Goal: Communication & Community: Participate in discussion

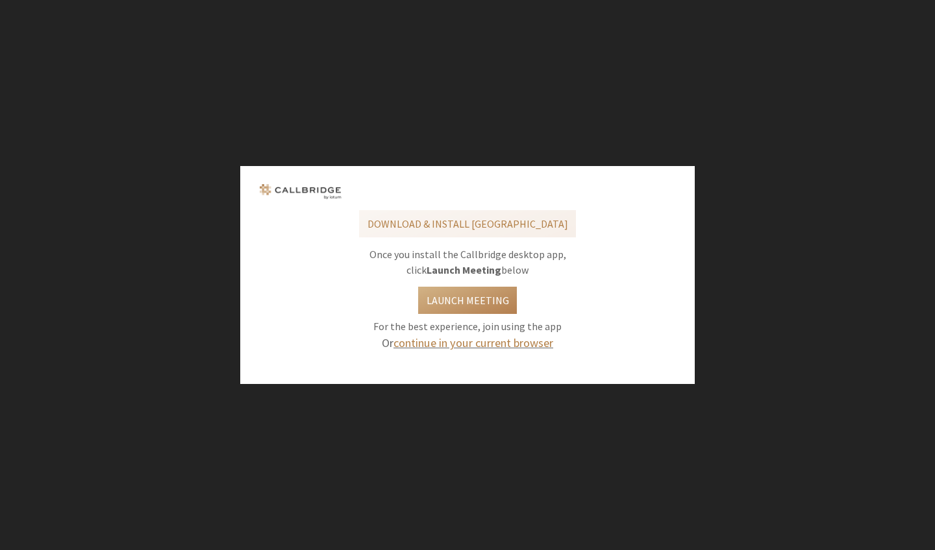
click at [474, 347] on link "continue in your current browser" at bounding box center [473, 343] width 160 height 15
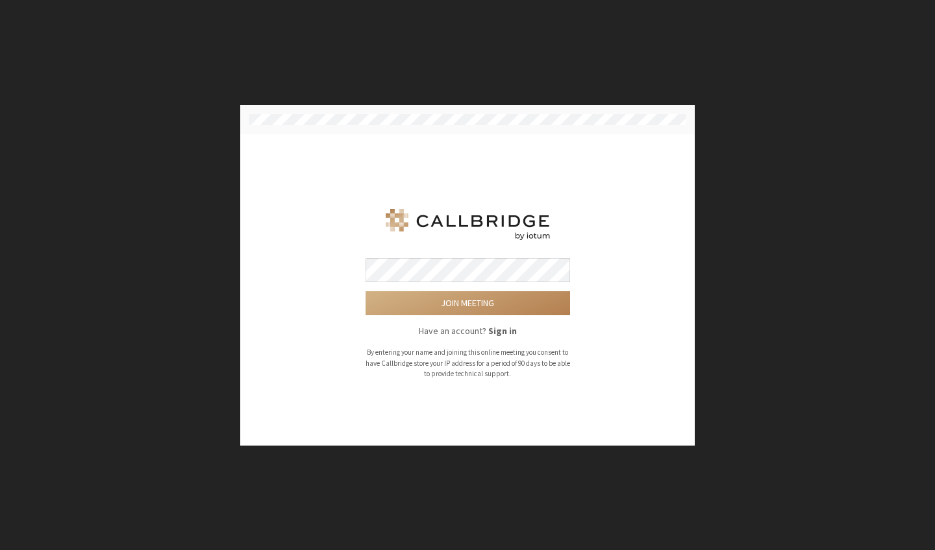
click at [467, 304] on button "Join meeting" at bounding box center [467, 303] width 204 height 24
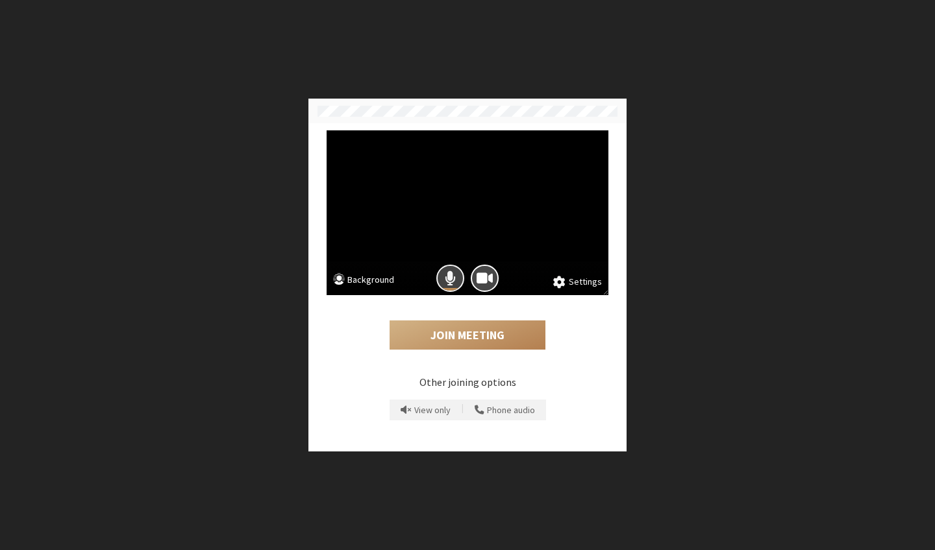
drag, startPoint x: 449, startPoint y: 284, endPoint x: 575, endPoint y: 283, distance: 125.9
click at [449, 283] on span "Mic is on" at bounding box center [450, 278] width 11 height 18
click at [577, 280] on button "Settings" at bounding box center [577, 282] width 49 height 14
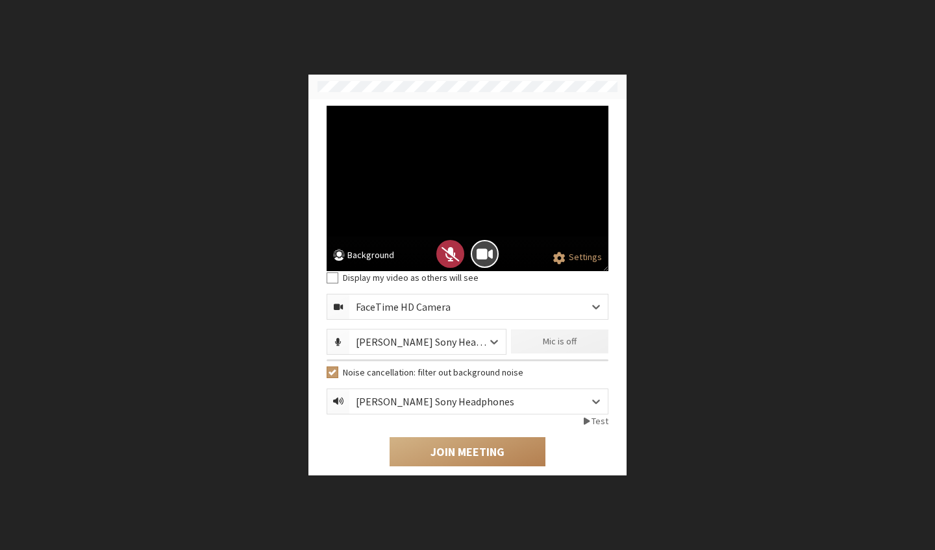
click at [470, 345] on div "[PERSON_NAME] Sony Headphones" at bounding box center [431, 342] width 151 height 16
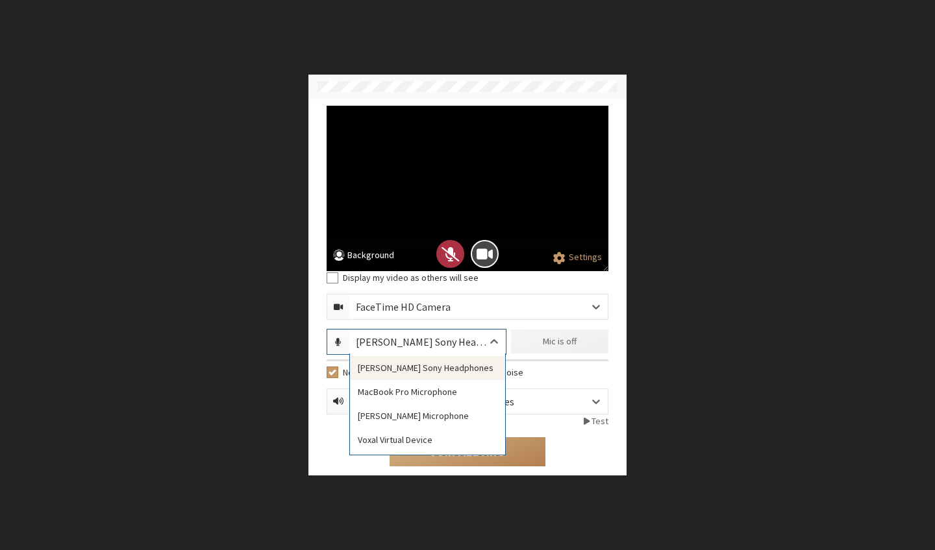
click at [482, 325] on div "Display my video as others will see FaceTime HD Camera option Anay Baid’s Sony …" at bounding box center [467, 368] width 291 height 195
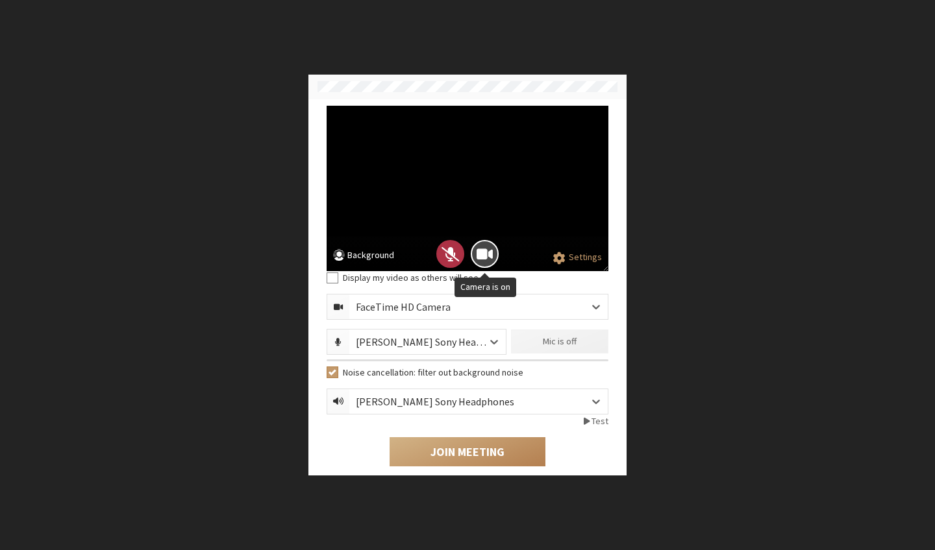
click at [500, 253] on div at bounding box center [484, 254] width 34 height 34
click at [488, 253] on span "Camera is on" at bounding box center [484, 254] width 16 height 18
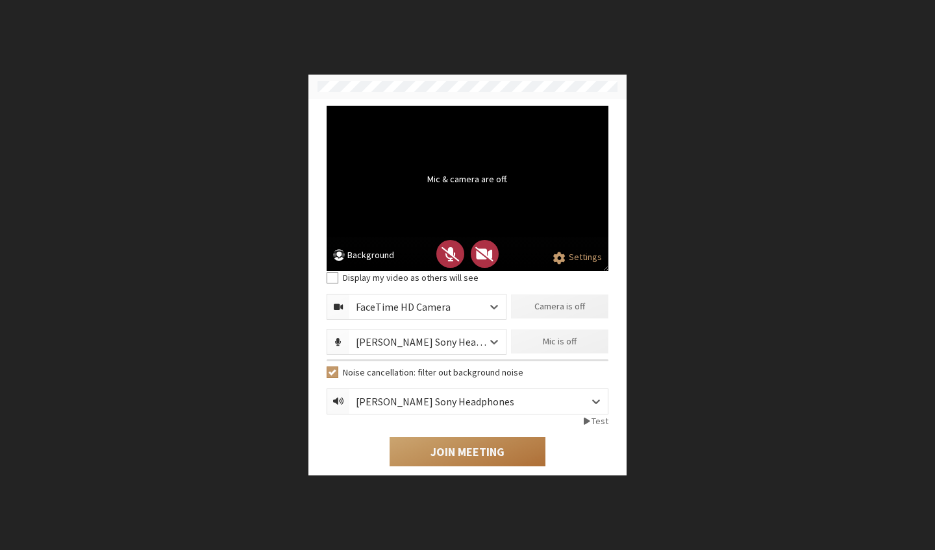
click at [484, 444] on button "Join Meeting" at bounding box center [467, 452] width 156 height 30
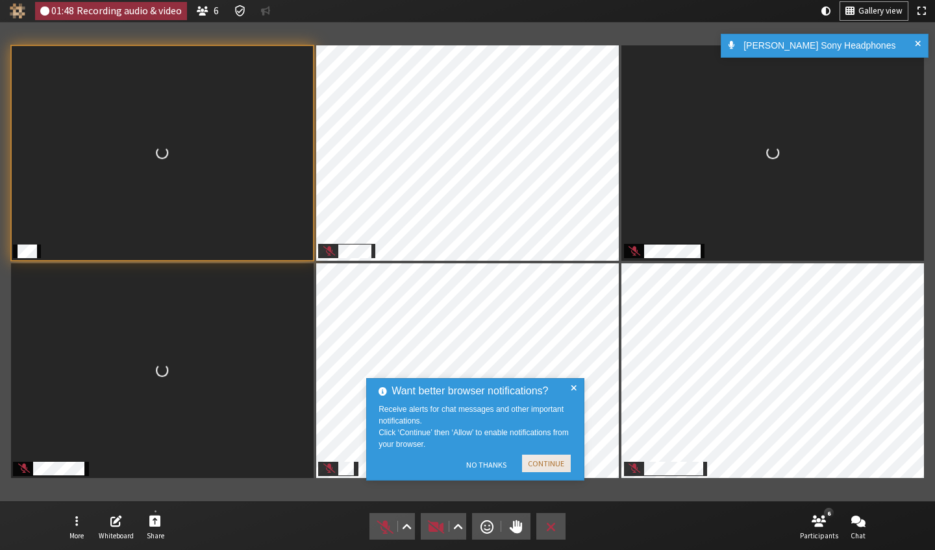
click at [547, 463] on button "Continue" at bounding box center [546, 464] width 49 height 18
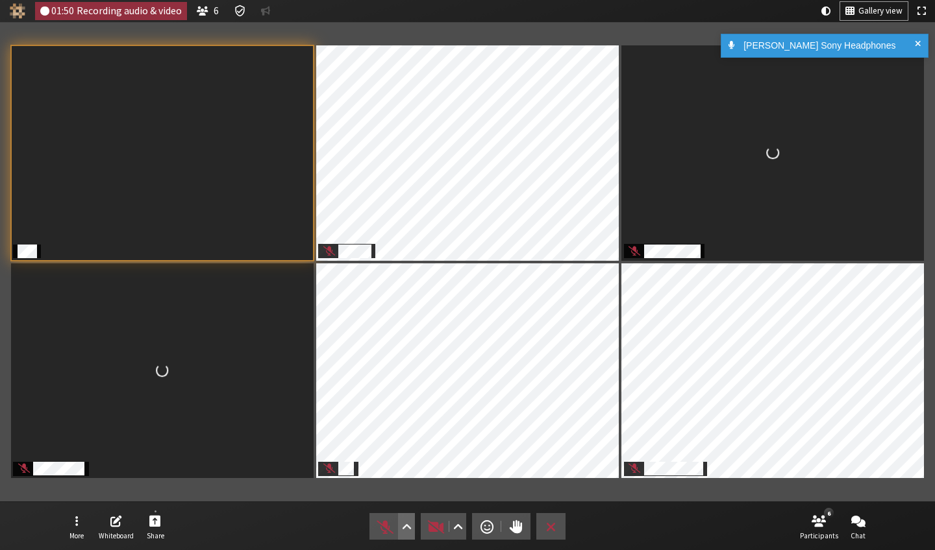
click at [404, 473] on span "Audio settings" at bounding box center [407, 527] width 10 height 18
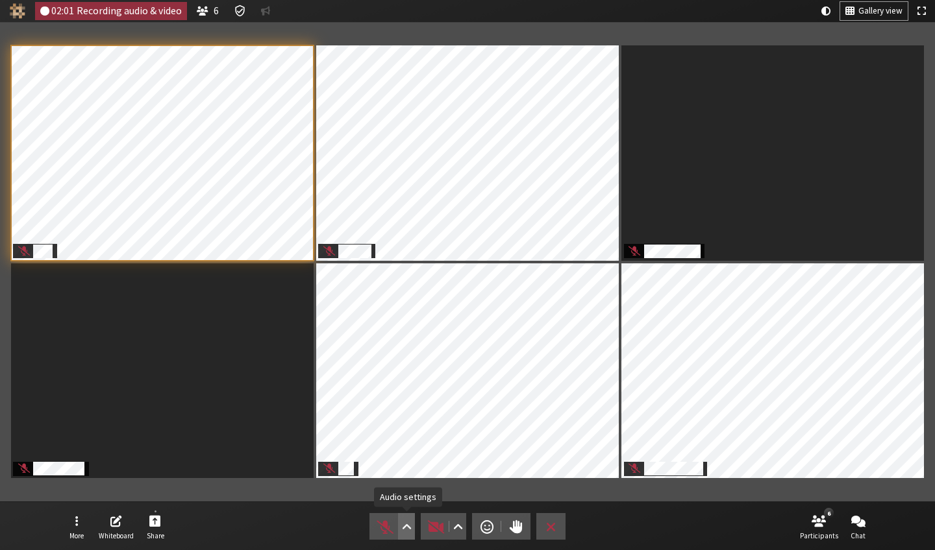
click at [409, 473] on span "Audio settings" at bounding box center [407, 527] width 10 height 18
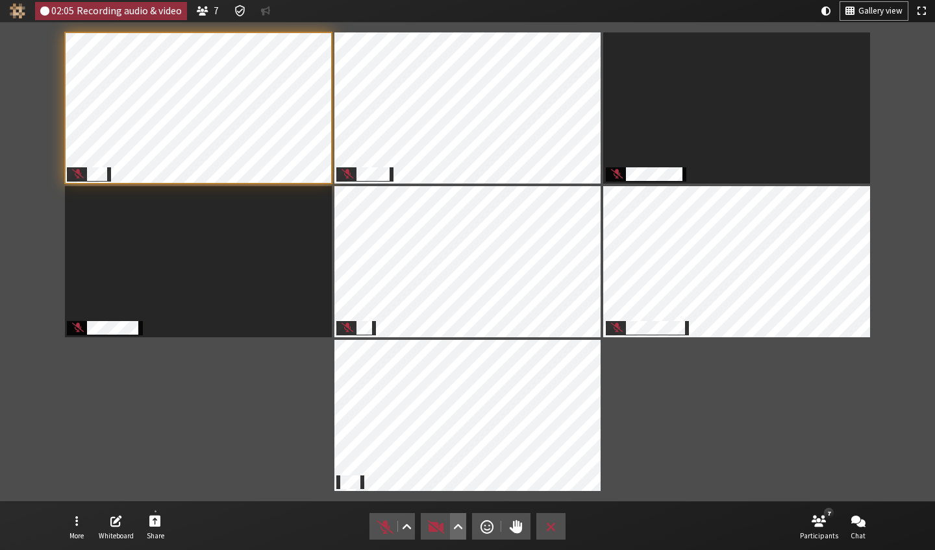
click at [457, 473] on span "Video setting" at bounding box center [458, 527] width 10 height 18
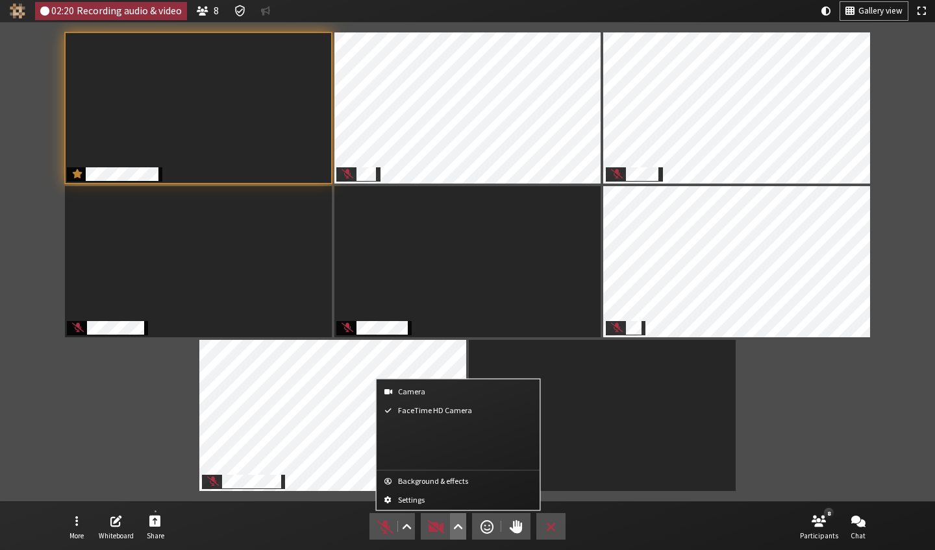
click at [760, 426] on div "Participants" at bounding box center [467, 261] width 916 height 461
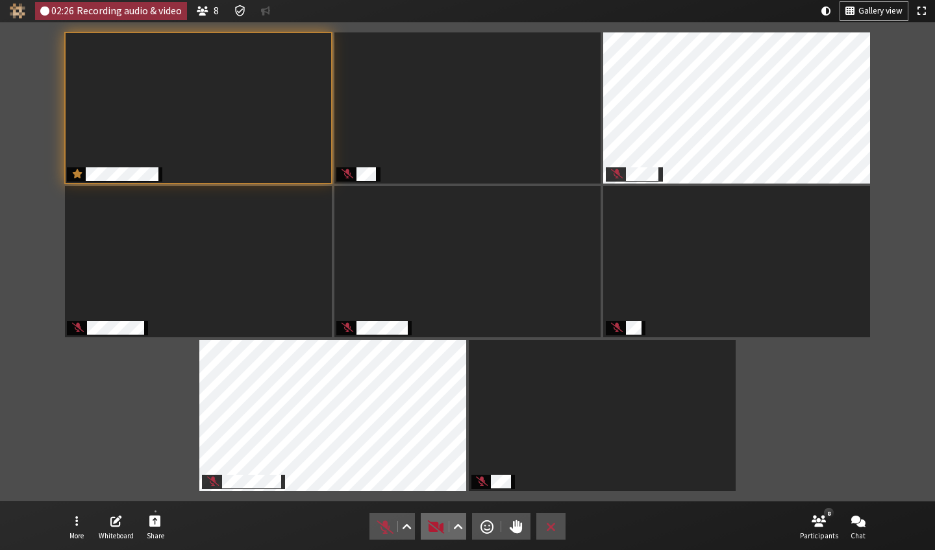
click at [435, 473] on span "Start video (⌘+Shift+V)" at bounding box center [436, 527] width 18 height 18
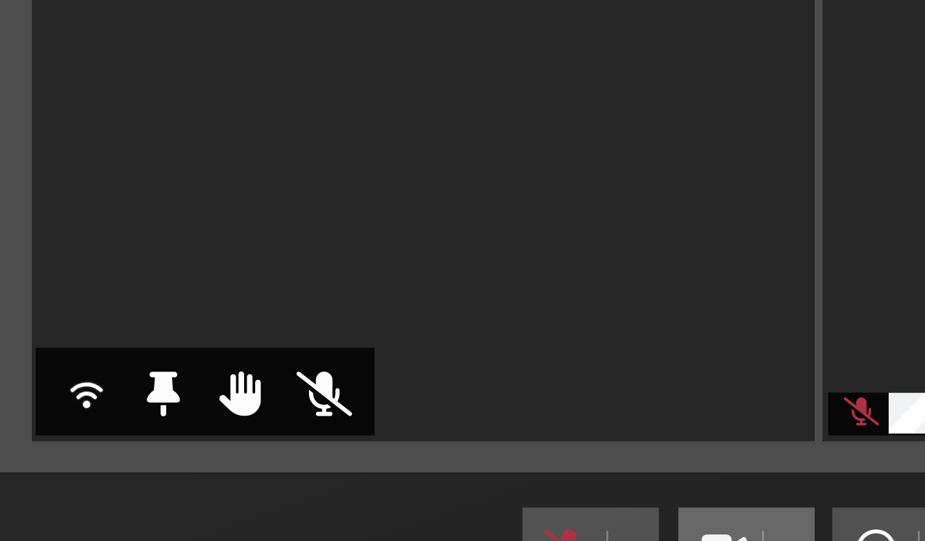
scroll to position [9, 0]
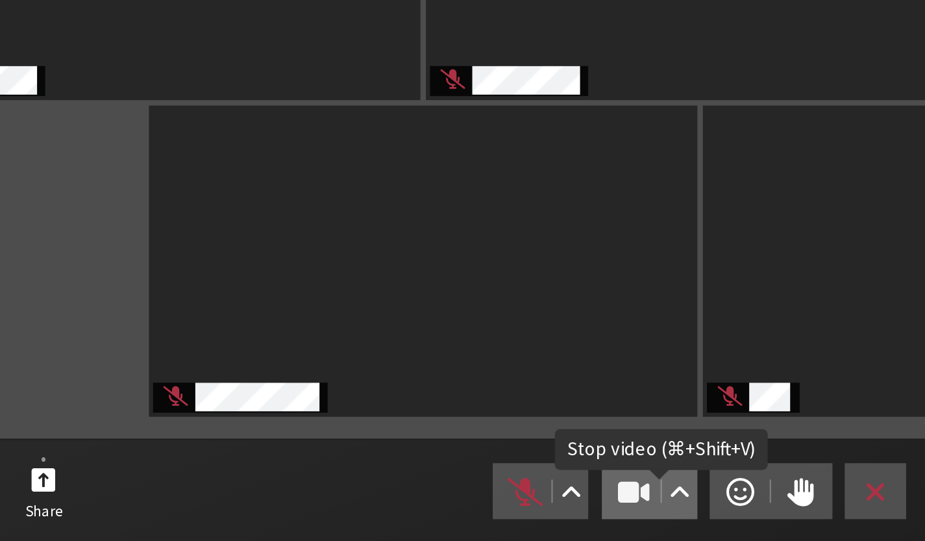
click at [416, 473] on button "Video" at bounding box center [438, 517] width 45 height 27
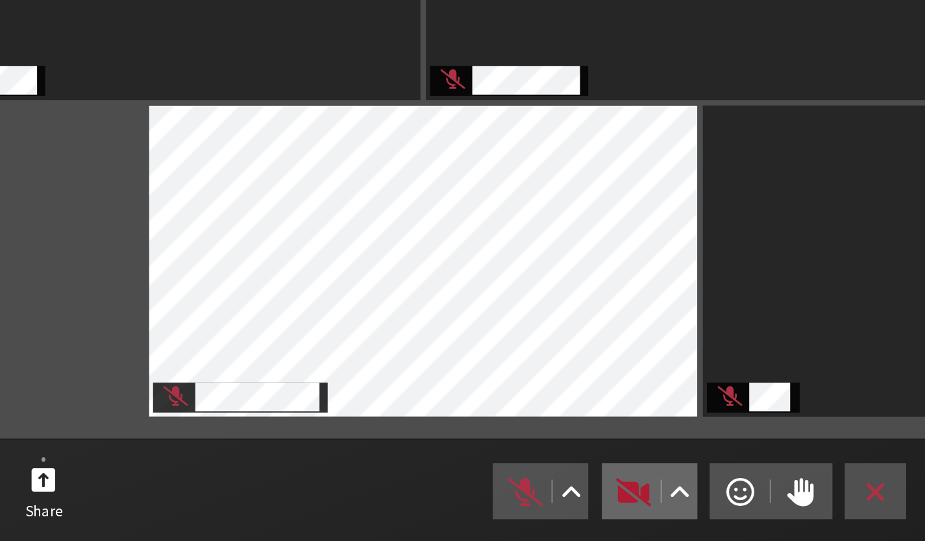
click at [422, 473] on span "Start video (⌘+Shift+V)" at bounding box center [431, 517] width 18 height 18
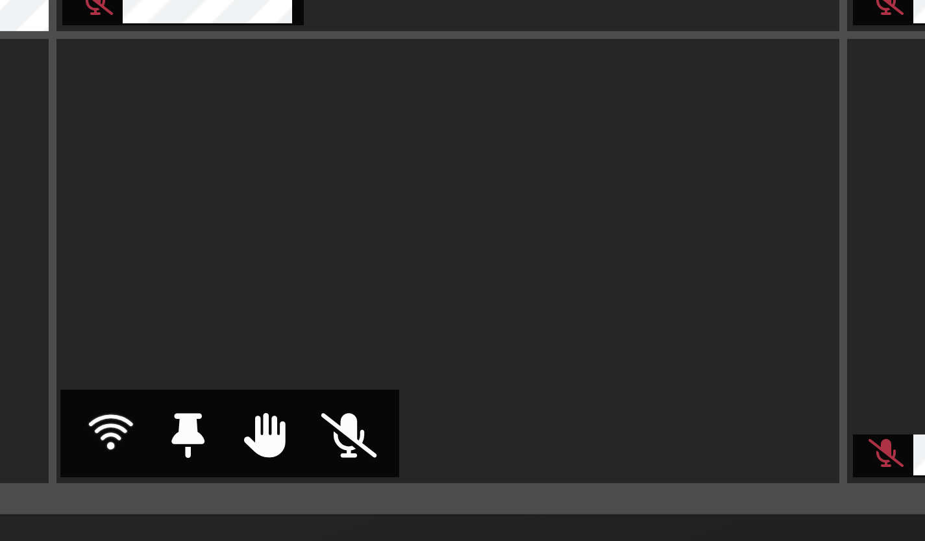
scroll to position [0, 0]
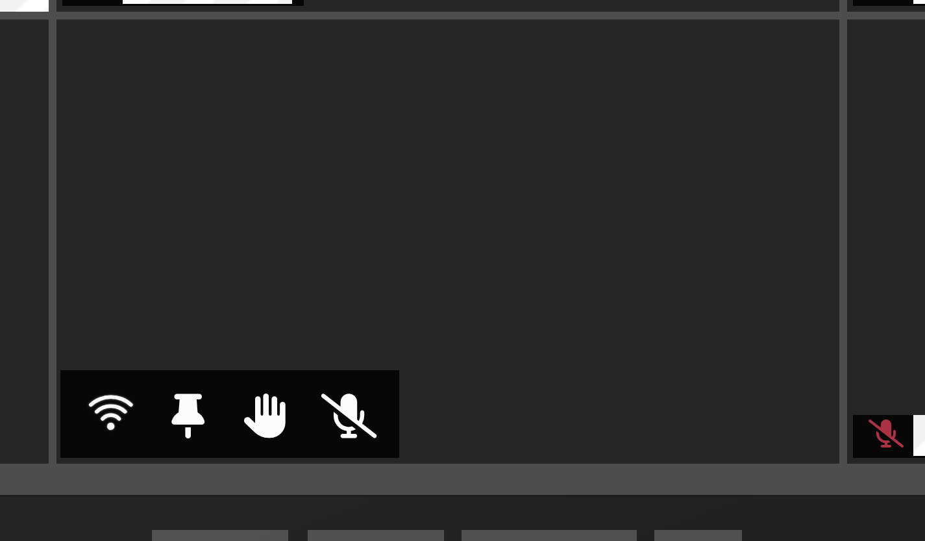
click at [332, 334] on video "Participants" at bounding box center [462, 408] width 261 height 148
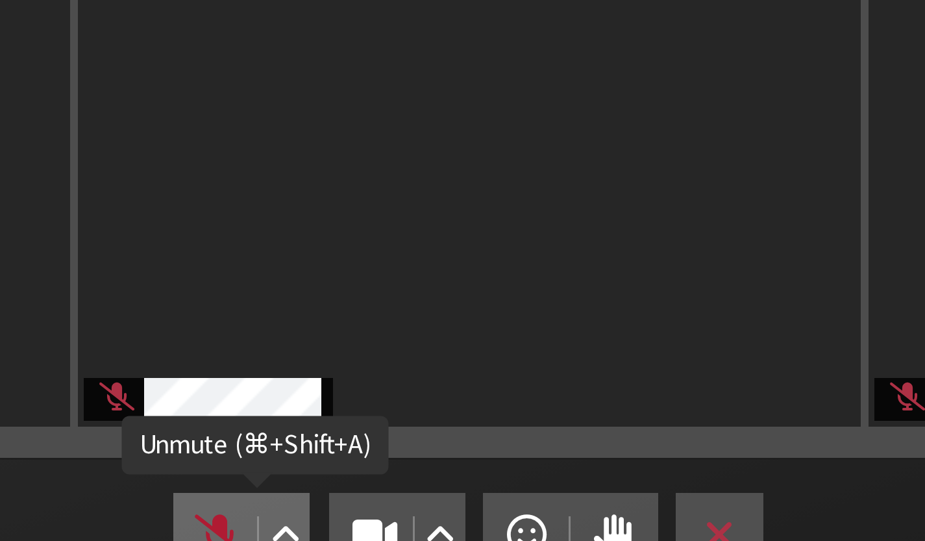
click at [371, 473] on span "Unmute (⌘+Shift+A)" at bounding box center [380, 517] width 18 height 18
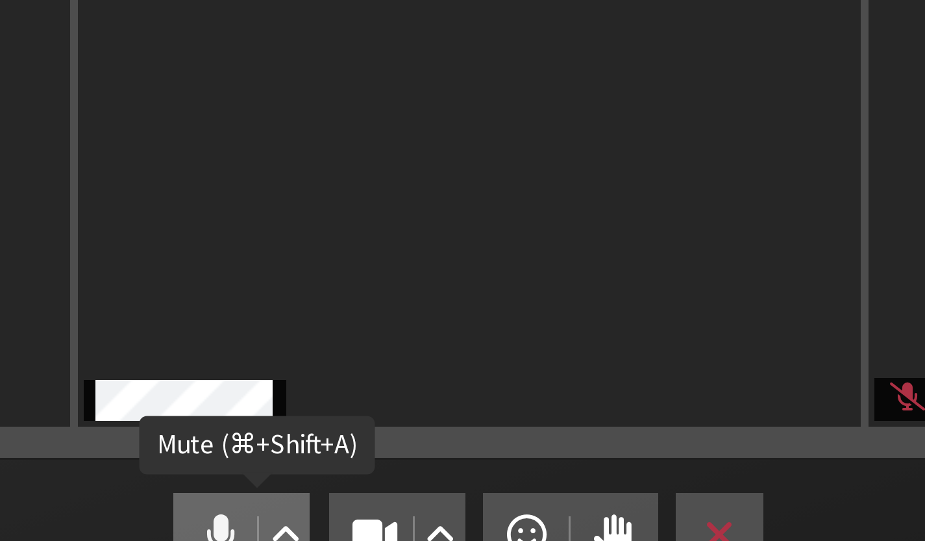
click at [364, 473] on button "Audio" at bounding box center [386, 517] width 45 height 27
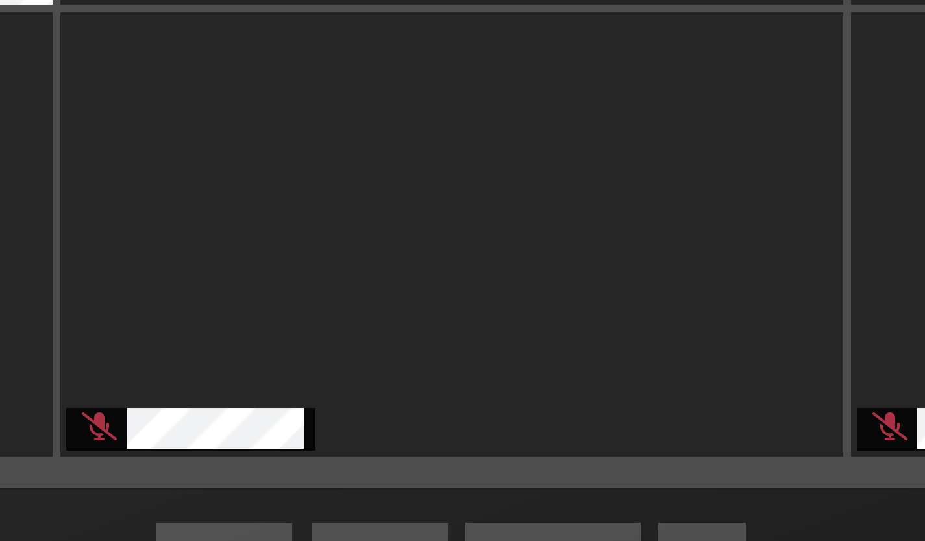
click at [169, 158] on section "Participants" at bounding box center [462, 257] width 925 height 470
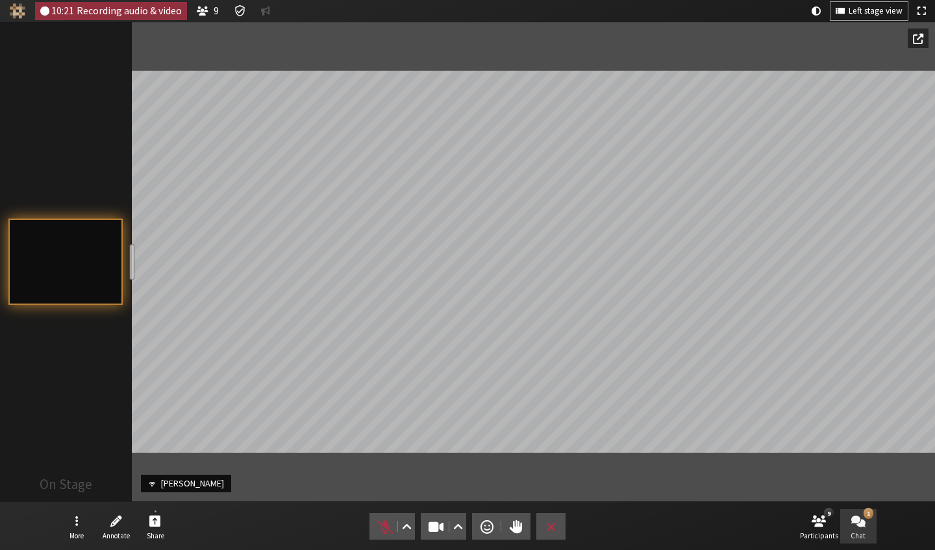
click at [802, 473] on span "Chat" at bounding box center [857, 536] width 15 height 8
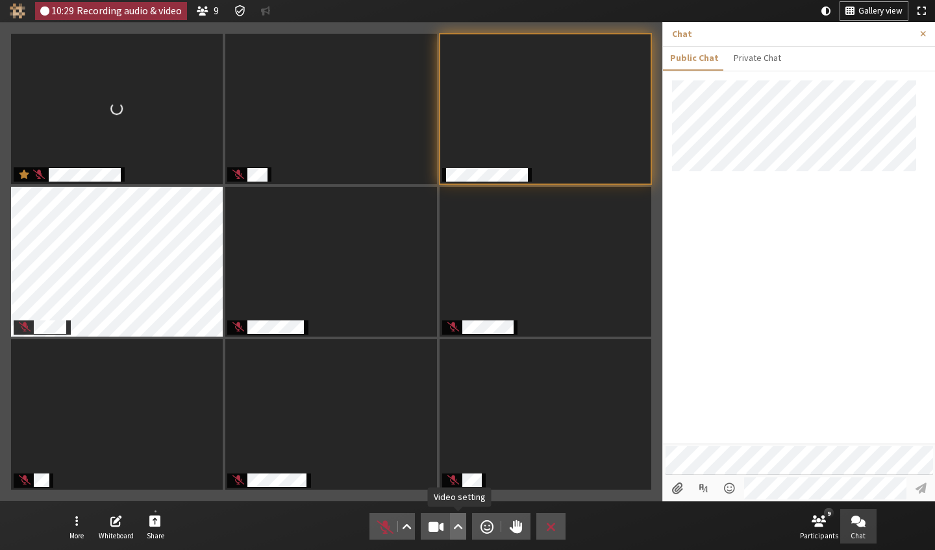
click at [454, 473] on span "Video setting" at bounding box center [458, 527] width 10 height 18
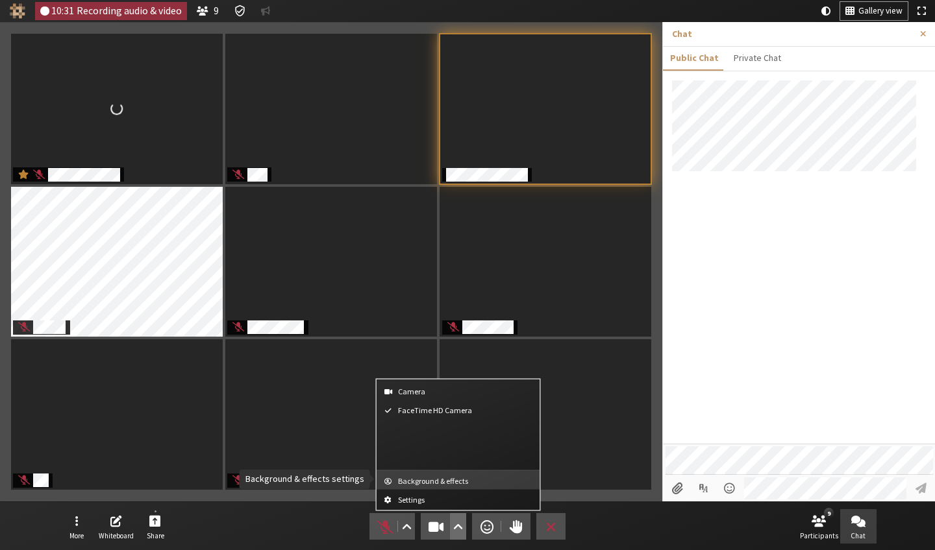
click at [433, 473] on button "Background & effects" at bounding box center [458, 480] width 164 height 19
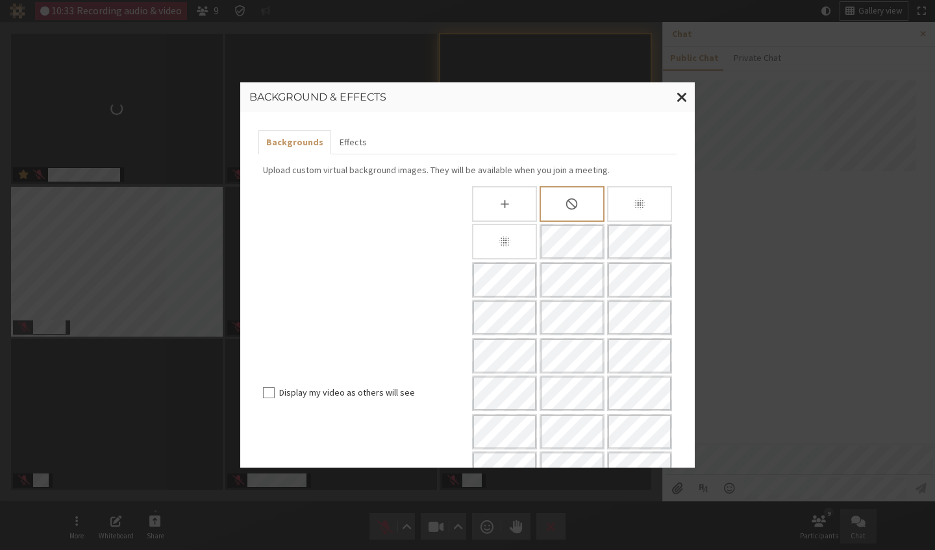
click at [378, 386] on label "Display my video as others will see" at bounding box center [371, 393] width 184 height 14
click at [275, 386] on input "Display my video as others will see" at bounding box center [269, 392] width 12 height 13
click at [378, 386] on label "Display my video as others will see" at bounding box center [371, 393] width 184 height 14
click at [275, 386] on input "Display my video as others will see" at bounding box center [269, 392] width 12 height 13
click at [363, 386] on label "Display my video as others will see" at bounding box center [371, 393] width 184 height 14
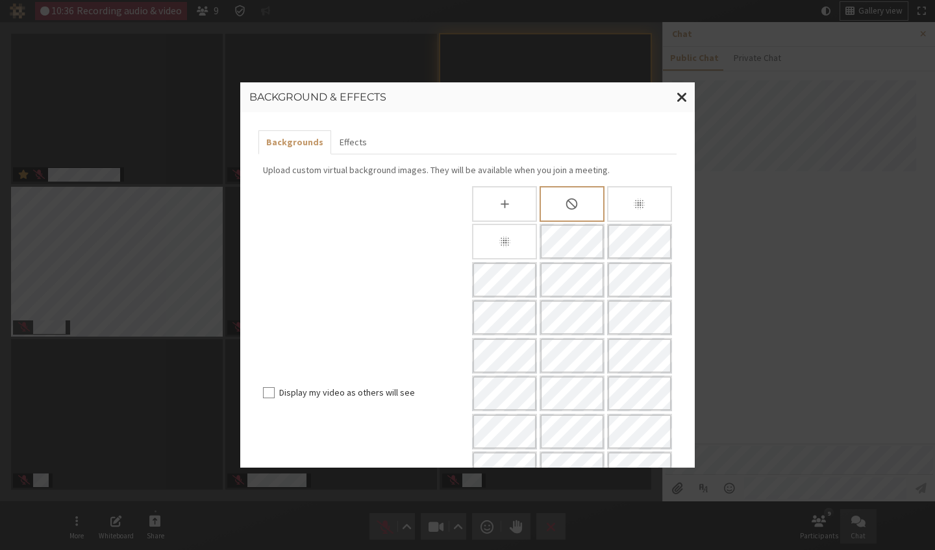
click at [275, 386] on input "Display my video as others will see" at bounding box center [269, 392] width 12 height 13
click at [363, 386] on label "Display my video as others will see" at bounding box center [371, 393] width 184 height 14
click at [275, 386] on input "Display my video as others will see" at bounding box center [269, 392] width 12 height 13
checkbox input "false"
click at [623, 211] on div "Slightly blur background" at bounding box center [639, 204] width 65 height 36
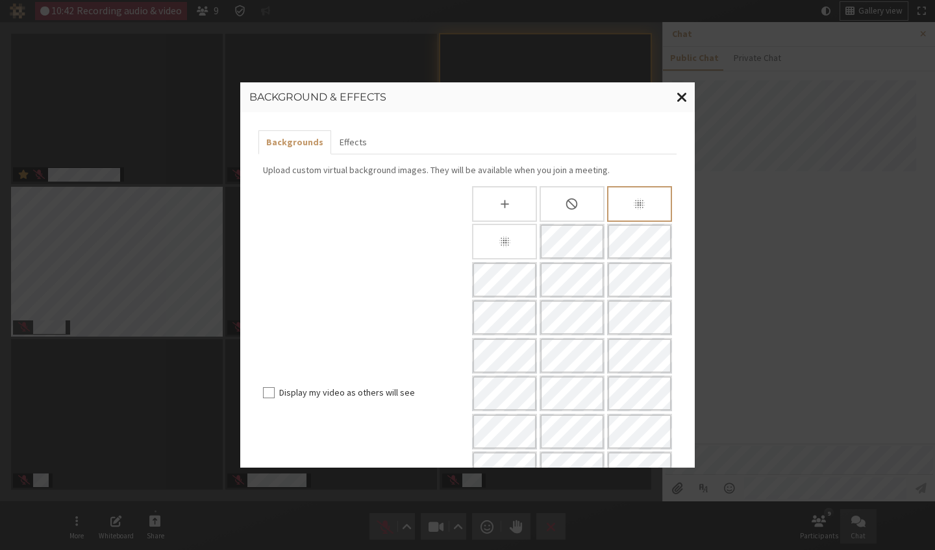
click at [679, 90] on span "Close modal" at bounding box center [681, 97] width 11 height 16
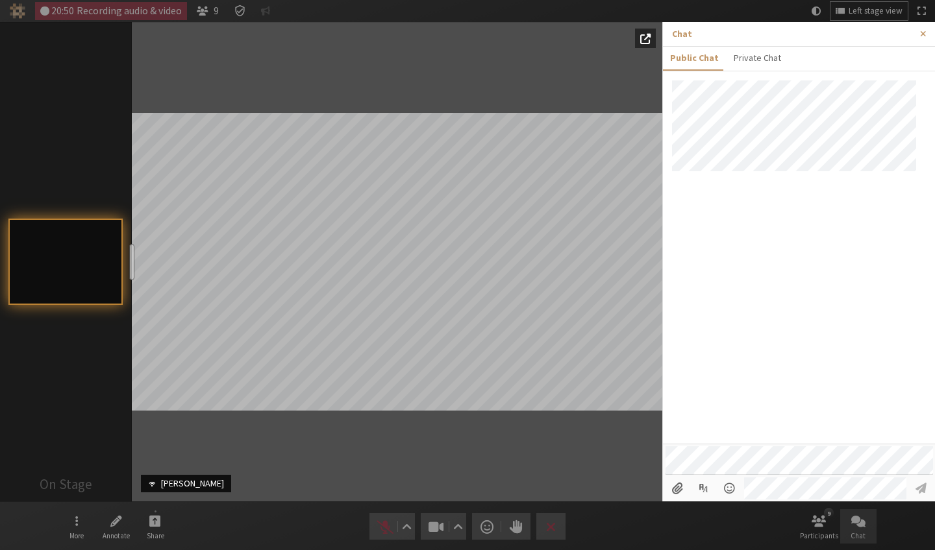
click at [213, 362] on section "Ryner Aguirre On Stage resize" at bounding box center [397, 262] width 530 height 480
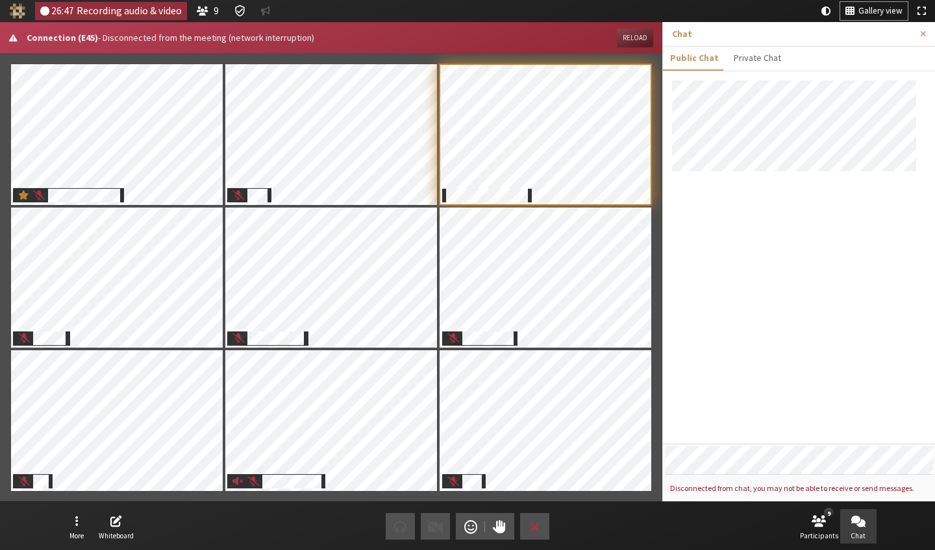
click at [631, 40] on button "Reload" at bounding box center [635, 38] width 36 height 19
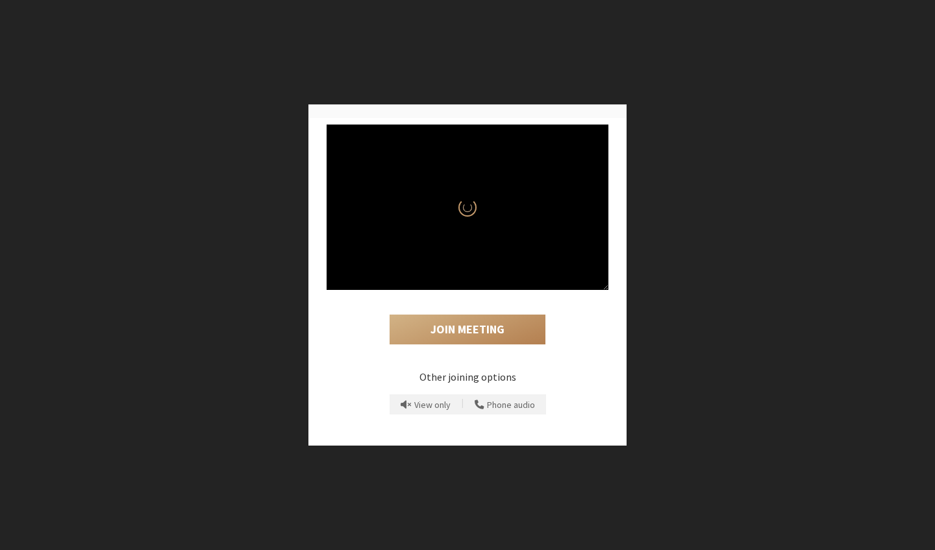
click at [611, 45] on div "Join Meeting Other joining options View only | Phone audio" at bounding box center [467, 275] width 935 height 550
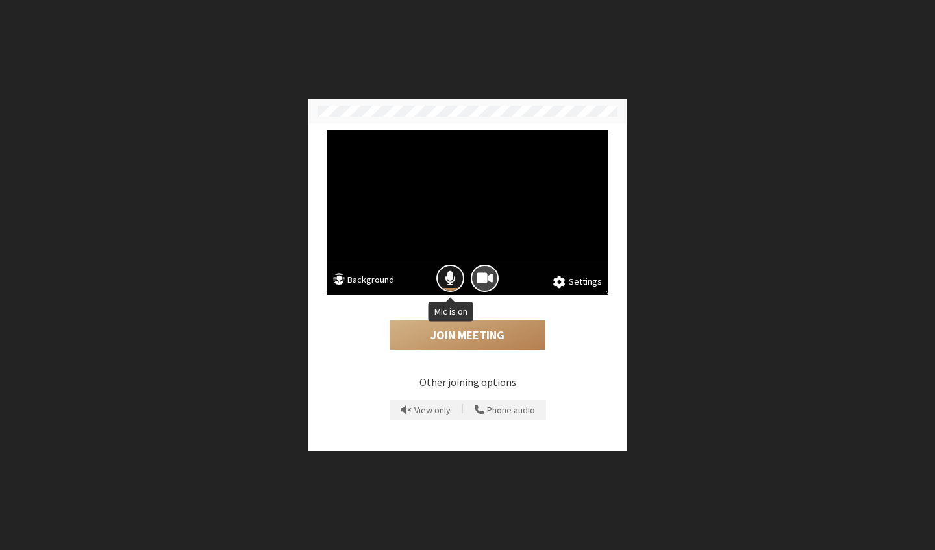
click at [448, 280] on span "Mic is on" at bounding box center [450, 278] width 11 height 18
click at [456, 334] on button "Join Meeting" at bounding box center [467, 336] width 156 height 30
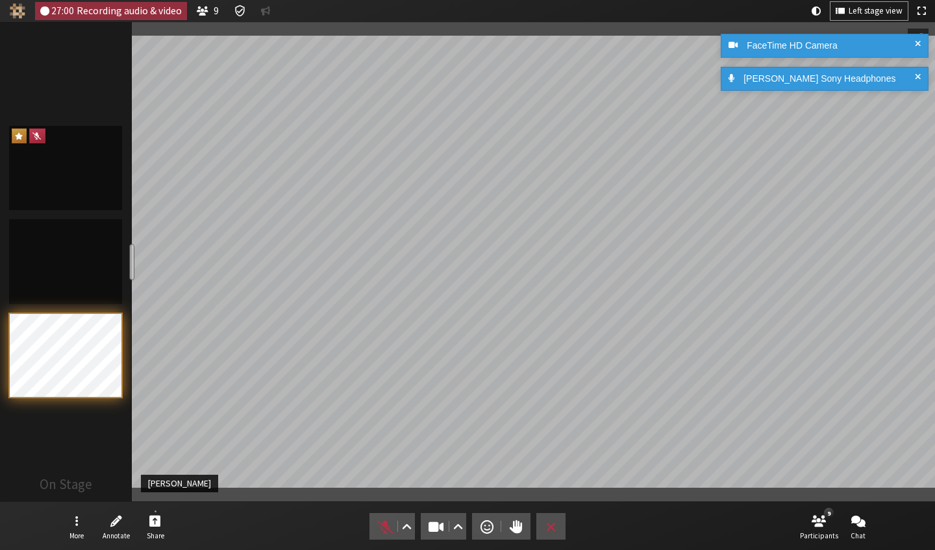
click at [917, 71] on div "[PERSON_NAME] Sony Headphones" at bounding box center [824, 79] width 208 height 24
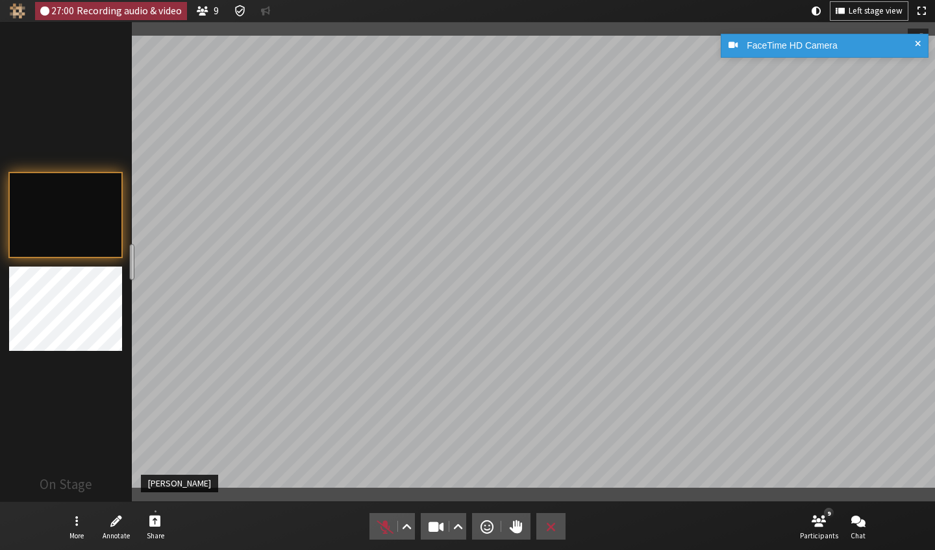
click at [919, 42] on span at bounding box center [917, 46] width 6 height 14
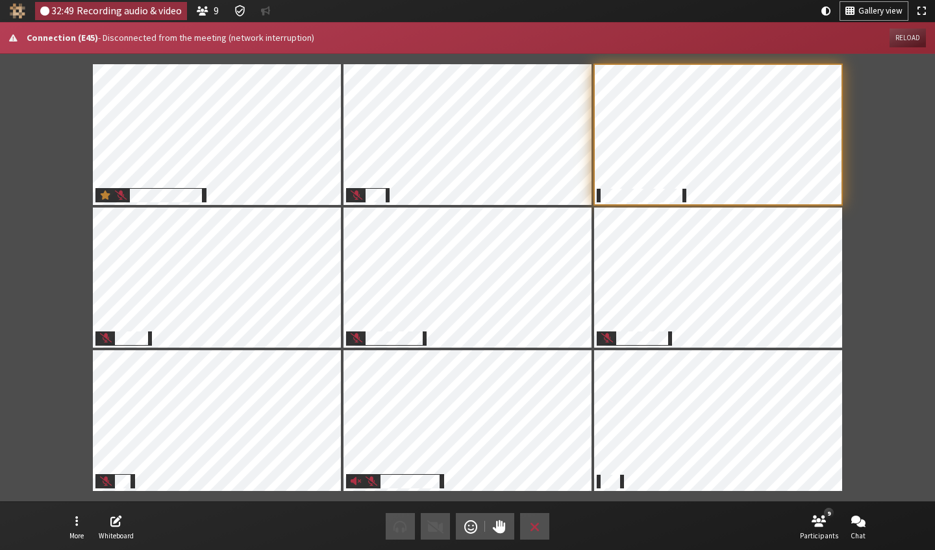
click at [903, 36] on button "Reload" at bounding box center [907, 38] width 36 height 19
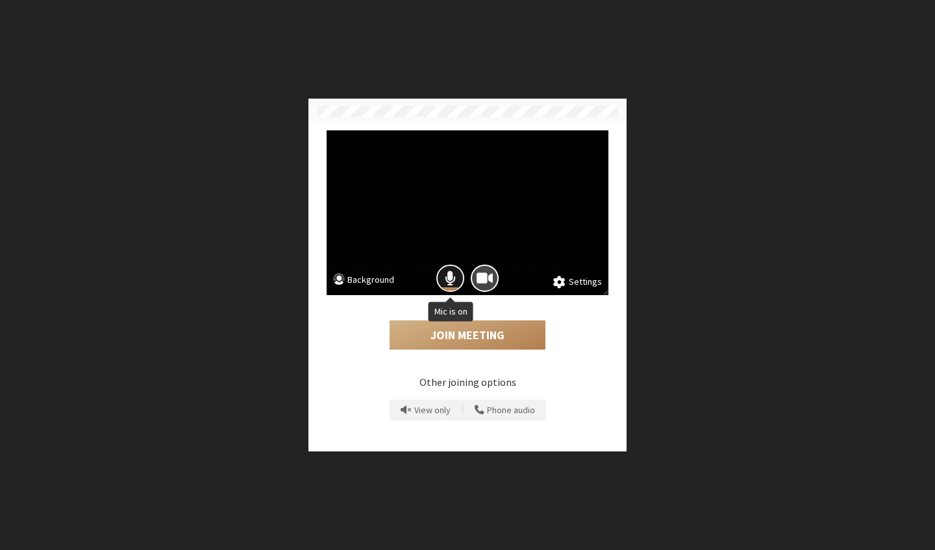
click at [454, 281] on span "Mic is on" at bounding box center [450, 278] width 11 height 18
click at [453, 333] on button "Join Meeting" at bounding box center [467, 336] width 156 height 30
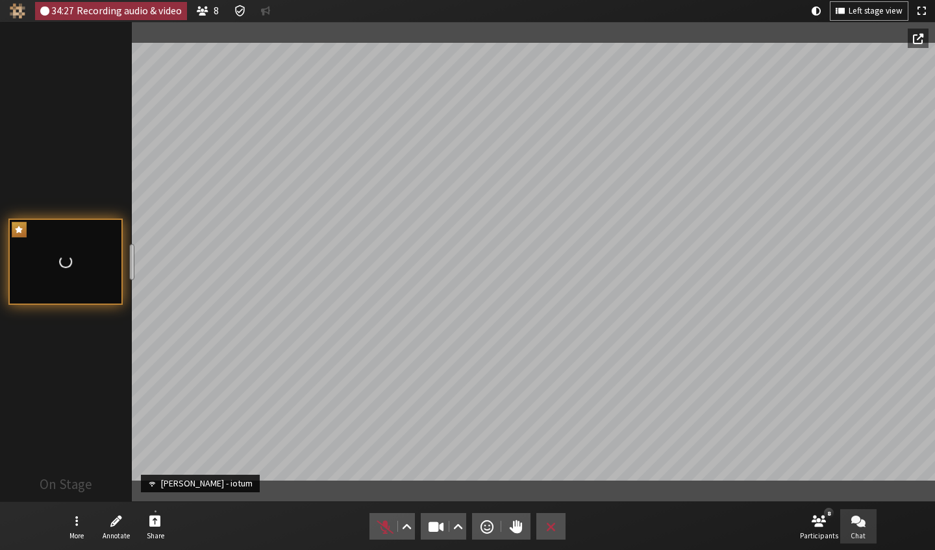
click at [854, 530] on button "Chat" at bounding box center [858, 526] width 36 height 35
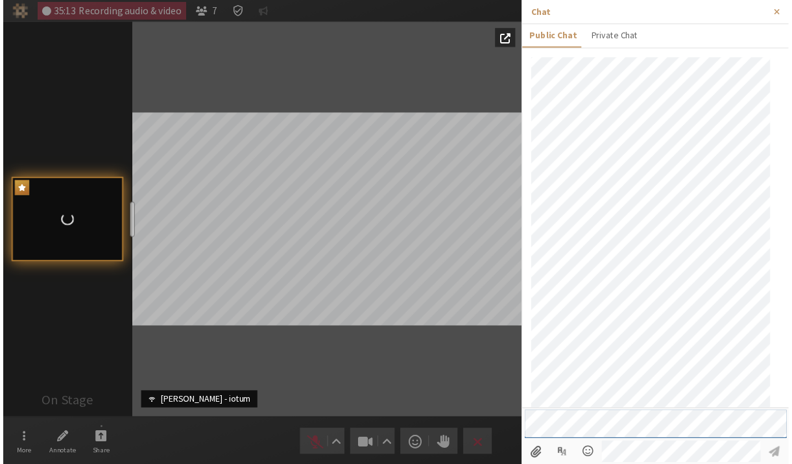
scroll to position [513, 0]
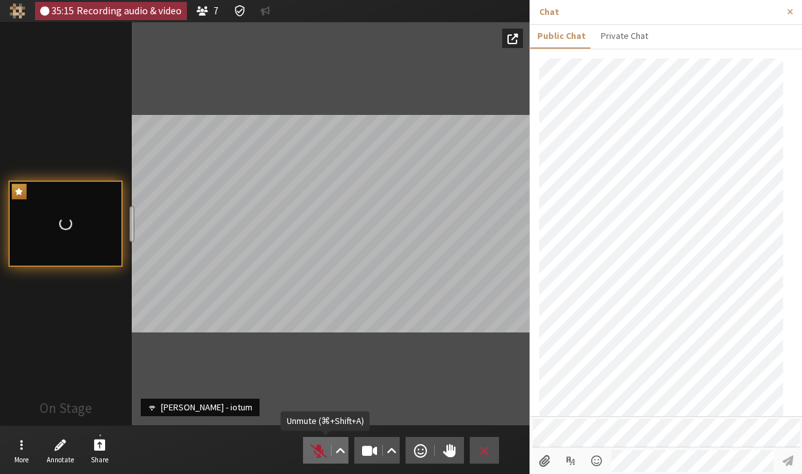
click at [321, 449] on span "Unmute (⌘+Shift+A)" at bounding box center [319, 450] width 18 height 18
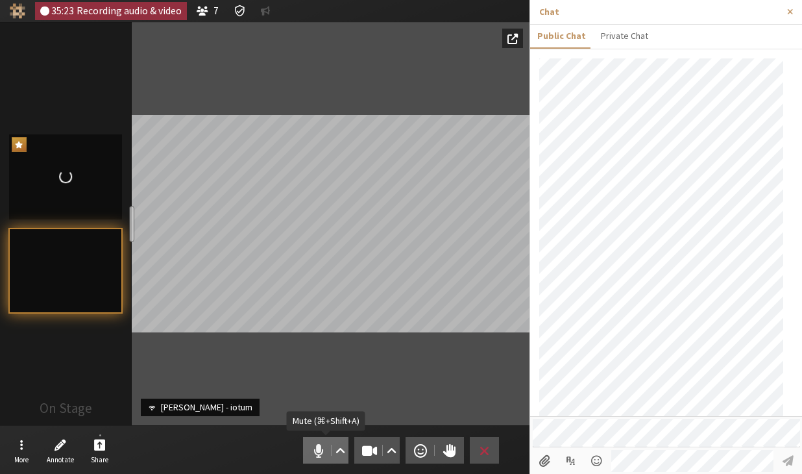
click at [316, 447] on span "Mute (⌘+Shift+A)" at bounding box center [319, 450] width 18 height 18
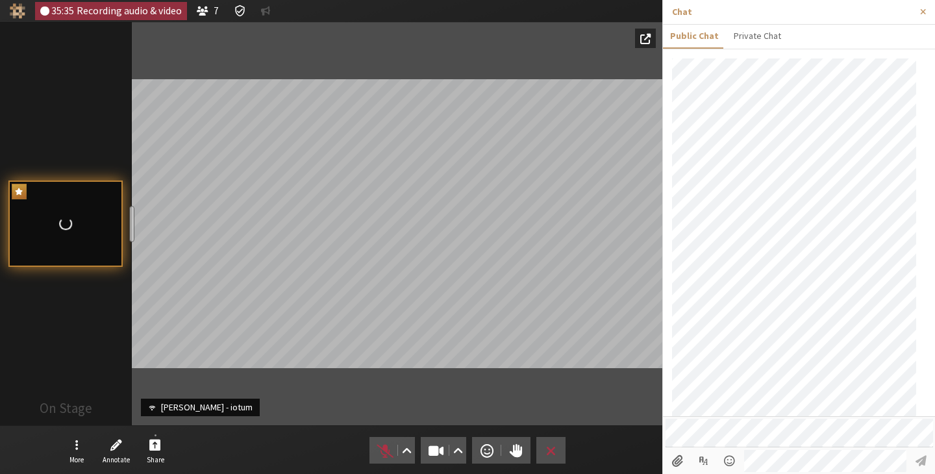
click at [132, 147] on section "[PERSON_NAME] - iotum On Stage resize" at bounding box center [397, 223] width 530 height 403
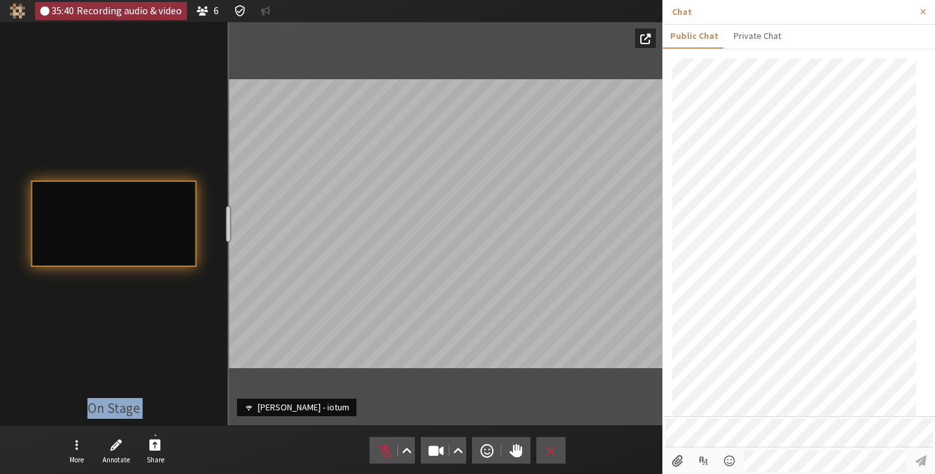
click at [230, 207] on div "resize" at bounding box center [227, 224] width 5 height 36
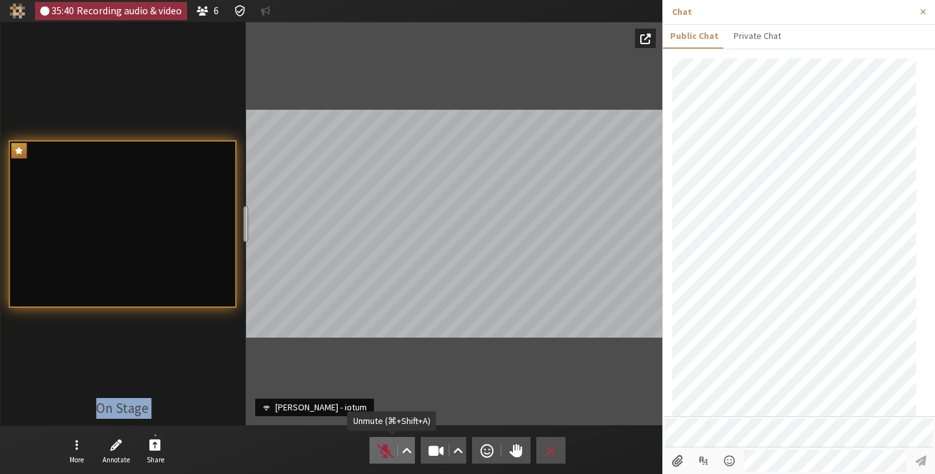
click at [377, 452] on span "Unmute (⌘+Shift+A)" at bounding box center [385, 450] width 18 height 18
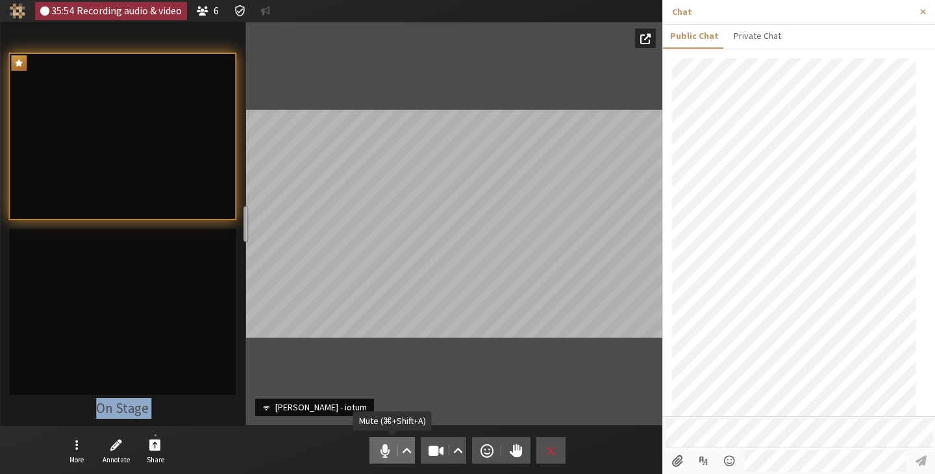
click at [381, 453] on span "Mute (⌘+Shift+A)" at bounding box center [385, 450] width 18 height 18
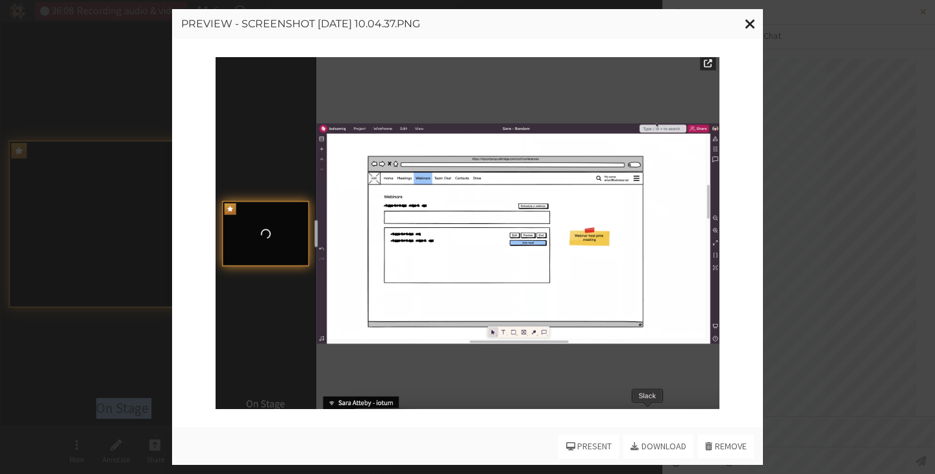
click at [751, 23] on span "Close modal" at bounding box center [749, 24] width 11 height 16
click at [744, 23] on button "Close modal" at bounding box center [749, 24] width 25 height 30
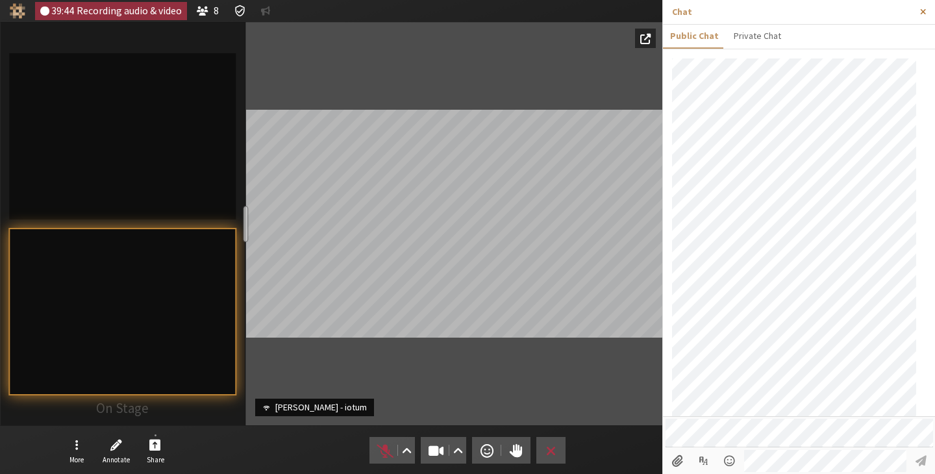
click at [918, 12] on button "Close sidebar" at bounding box center [923, 12] width 24 height 24
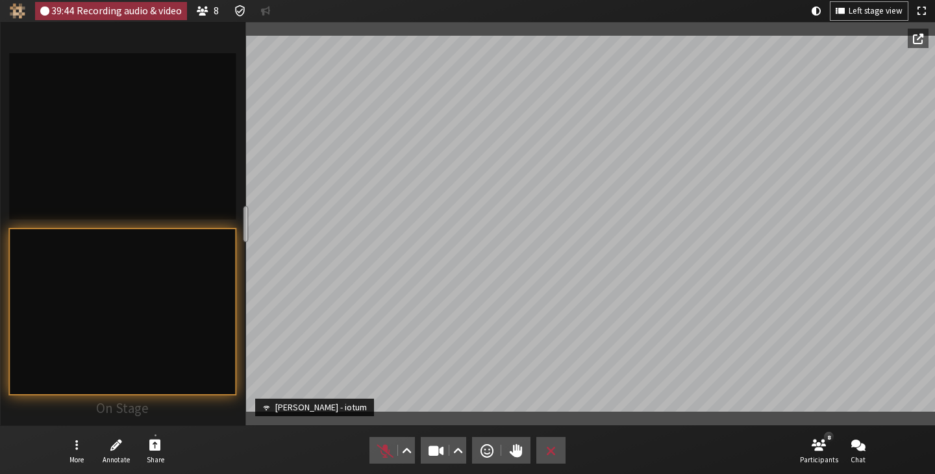
click at [825, 424] on div "Participant" at bounding box center [590, 223] width 689 height 403
click at [824, 440] on span "Open participant list" at bounding box center [818, 444] width 14 height 15
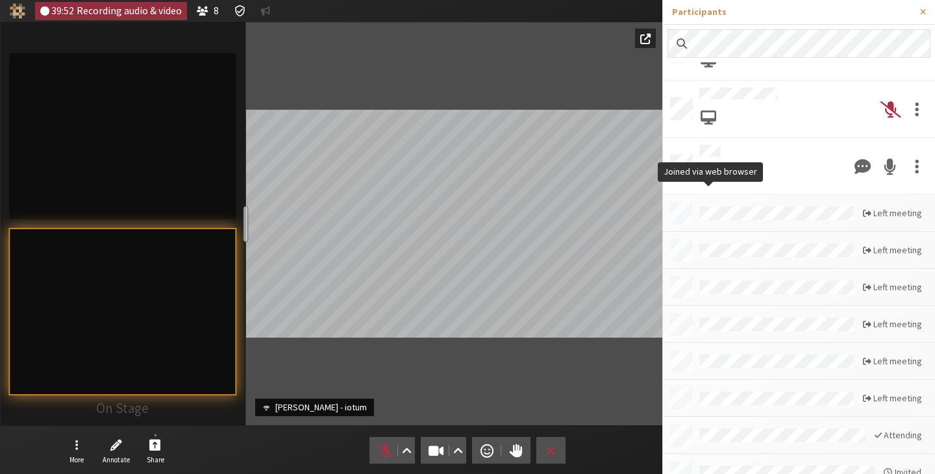
scroll to position [362, 0]
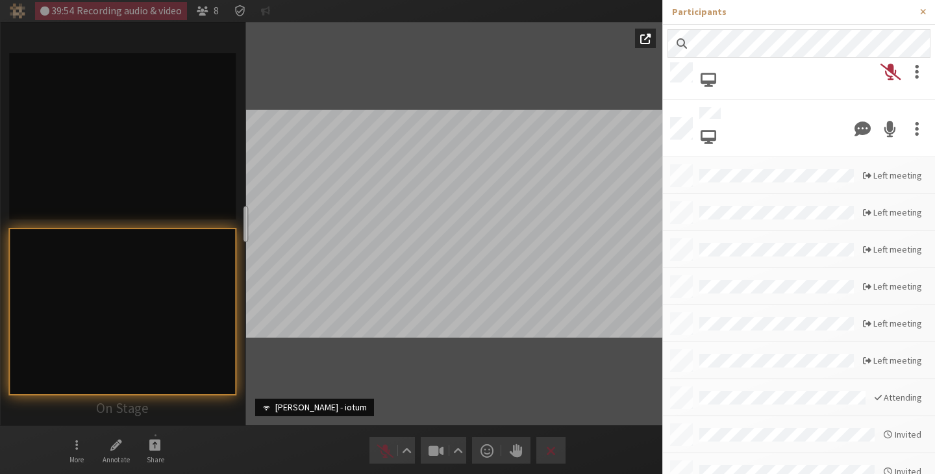
click at [834, 383] on li "Attending" at bounding box center [799, 397] width 272 height 37
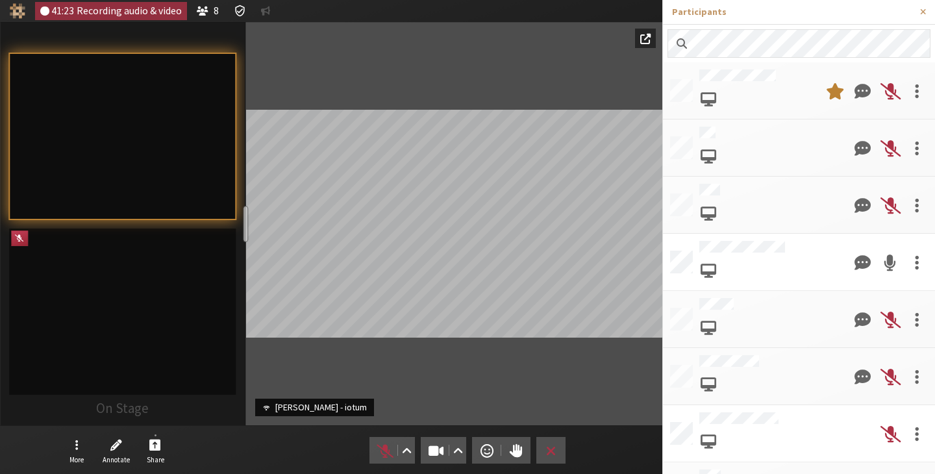
scroll to position [0, 0]
click at [918, 8] on button "Close sidebar" at bounding box center [923, 12] width 24 height 24
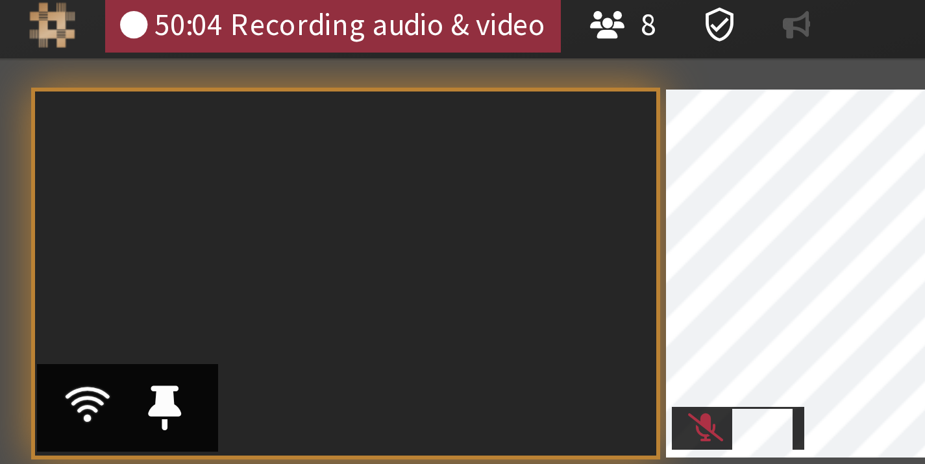
scroll to position [667, 0]
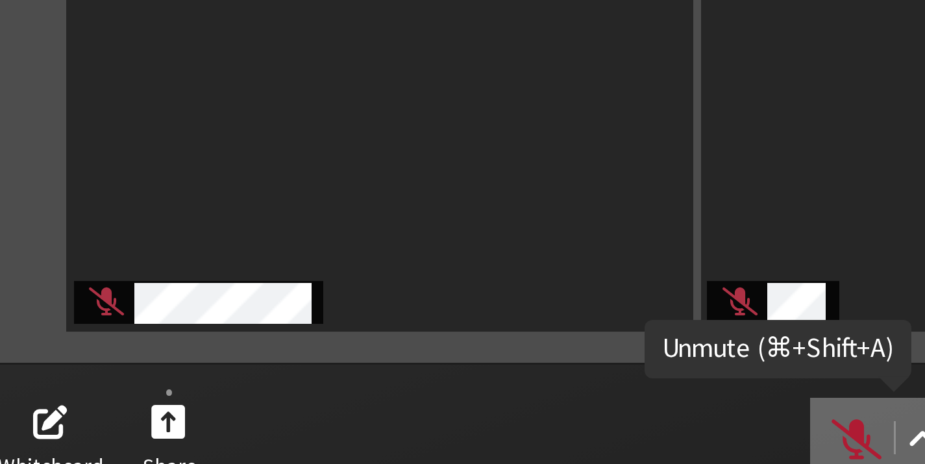
click at [371, 432] on span "Unmute (⌘+Shift+A)" at bounding box center [380, 441] width 18 height 18
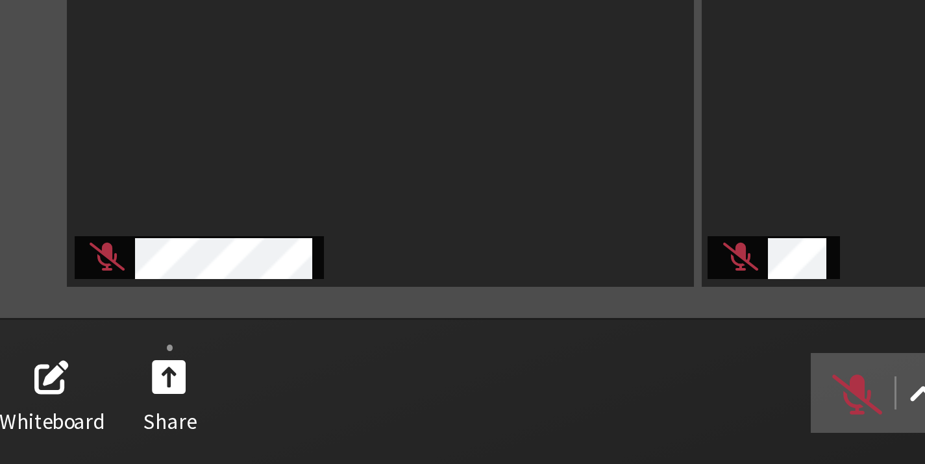
scroll to position [6, 0]
